Goal: Download file/media

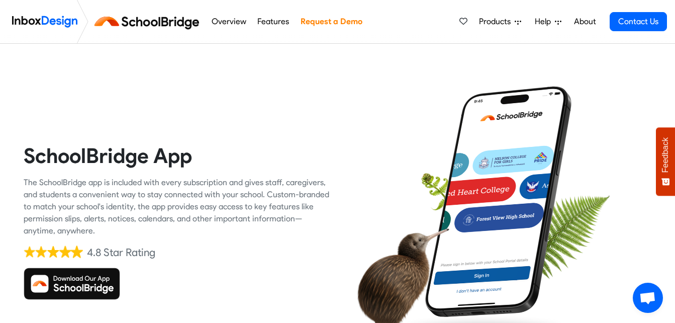
click at [70, 282] on img at bounding box center [72, 283] width 97 height 32
drag, startPoint x: 0, startPoint y: 0, endPoint x: 70, endPoint y: 282, distance: 290.5
click at [70, 282] on img at bounding box center [72, 283] width 97 height 32
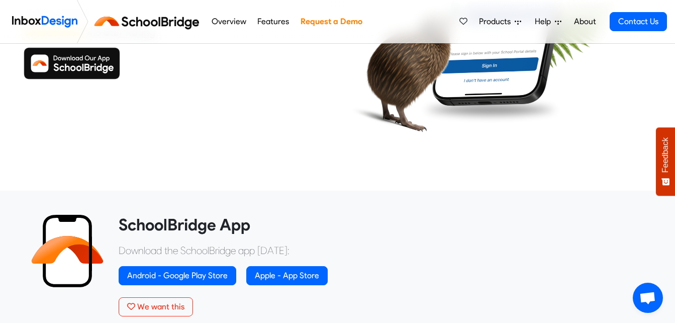
scroll to position [221, 0]
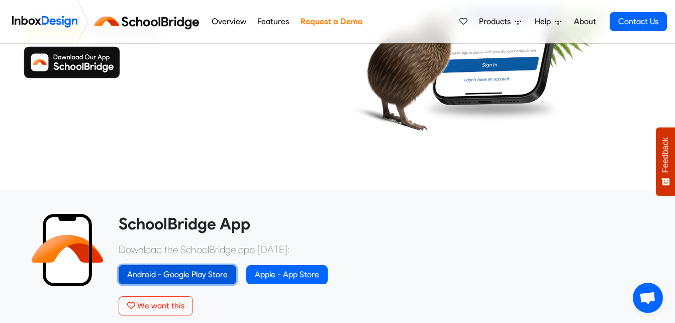
click at [179, 273] on link "Android - Google Play Store" at bounding box center [178, 274] width 118 height 19
